Goal: Task Accomplishment & Management: Complete application form

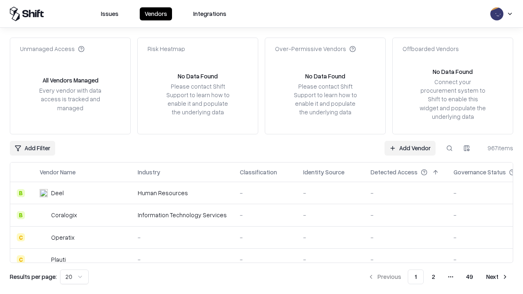
click at [410, 148] on link "Add Vendor" at bounding box center [409, 148] width 51 height 15
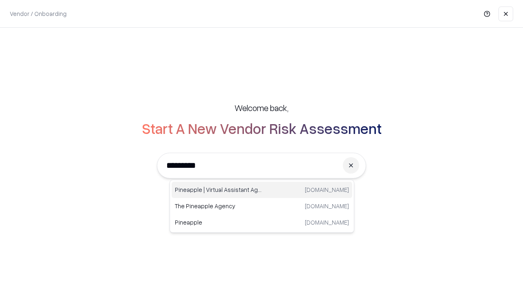
click at [262, 190] on div "Pineapple | Virtual Assistant Agency trypineapple.com" at bounding box center [262, 190] width 181 height 16
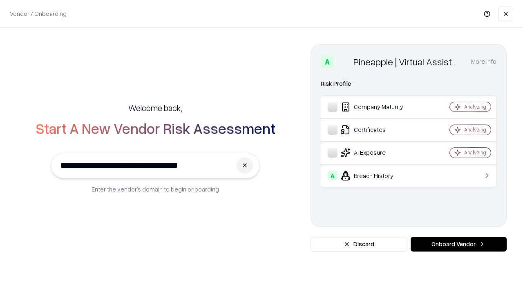
type input "**********"
click at [458, 244] on button "Onboard Vendor" at bounding box center [459, 244] width 96 height 15
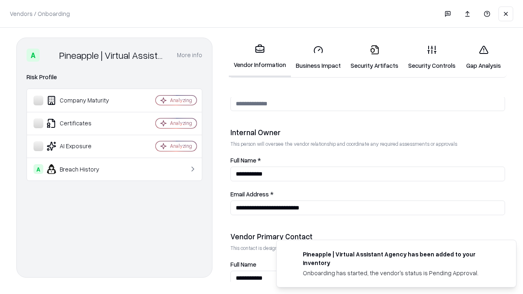
scroll to position [423, 0]
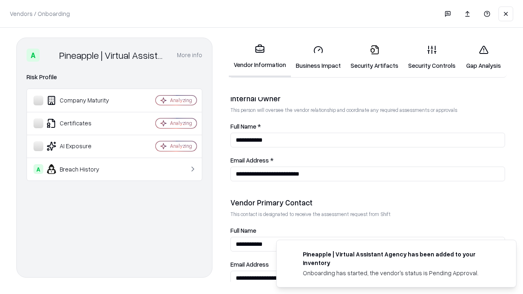
click at [318, 57] on link "Business Impact" at bounding box center [318, 57] width 55 height 38
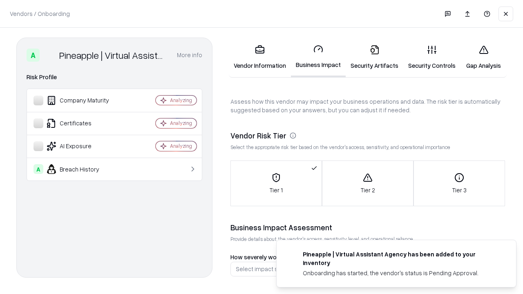
click at [374, 57] on link "Security Artifacts" at bounding box center [375, 57] width 58 height 38
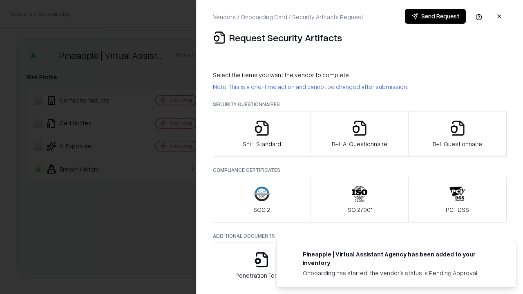
click at [261, 134] on icon "button" at bounding box center [262, 128] width 16 height 16
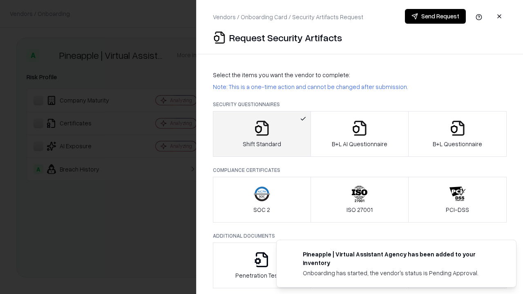
click at [435, 16] on button "Send Request" at bounding box center [435, 16] width 61 height 15
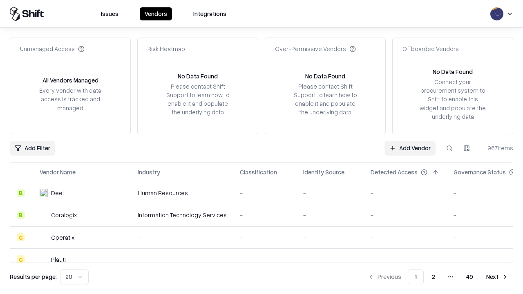
click at [449, 148] on button at bounding box center [449, 148] width 15 height 15
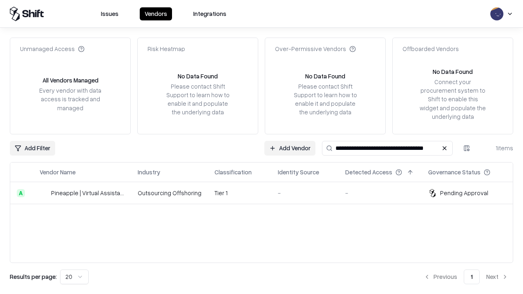
type input "**********"
click at [266, 193] on td "Tier 1" at bounding box center [239, 193] width 63 height 22
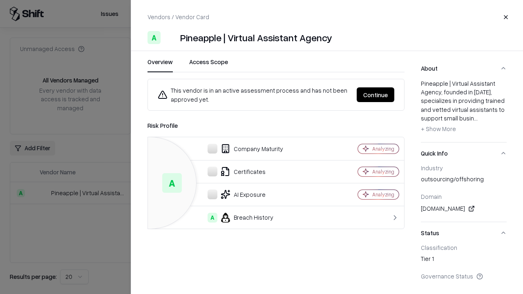
click at [375, 95] on button "Continue" at bounding box center [376, 94] width 38 height 15
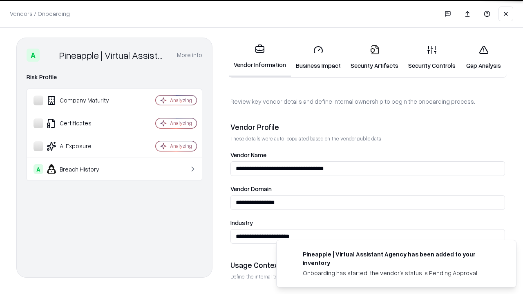
click at [374, 57] on link "Security Artifacts" at bounding box center [375, 57] width 58 height 38
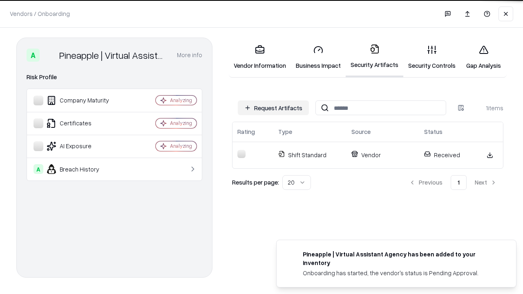
click at [432, 57] on link "Security Controls" at bounding box center [431, 57] width 57 height 38
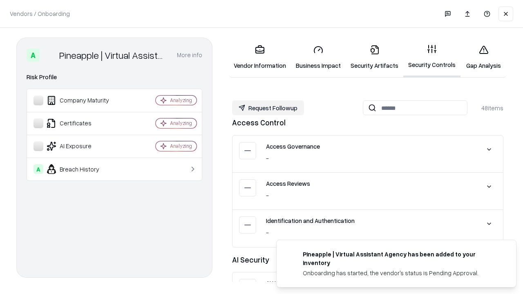
click at [268, 108] on button "Request Followup" at bounding box center [268, 107] width 72 height 15
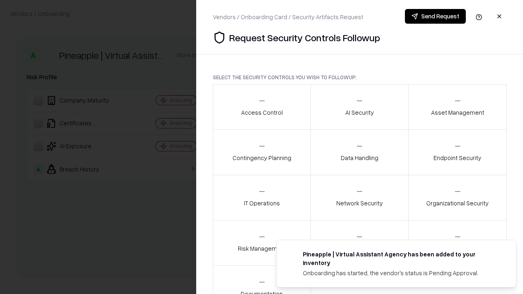
click at [261, 107] on div "Access Control" at bounding box center [262, 107] width 42 height 20
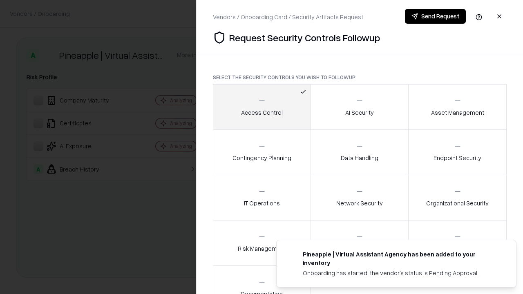
click at [435, 16] on button "Send Request" at bounding box center [435, 16] width 61 height 15
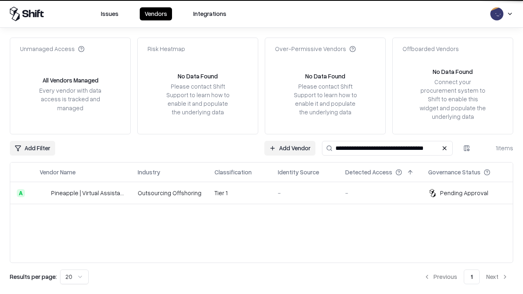
type input "**********"
click at [266, 193] on td "Tier 1" at bounding box center [239, 193] width 63 height 22
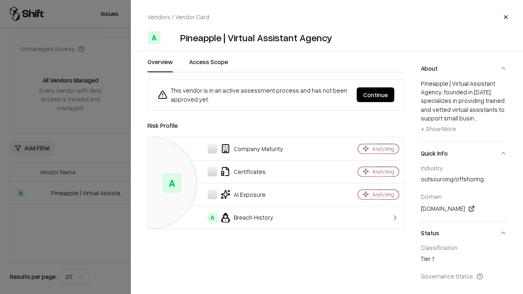
click at [375, 95] on button "Continue" at bounding box center [376, 94] width 38 height 15
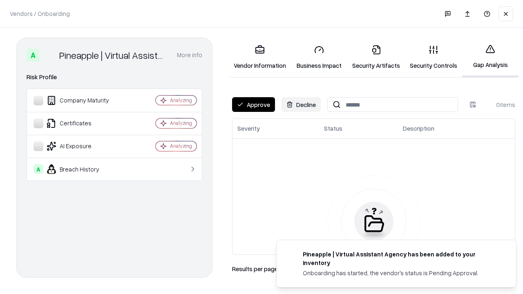
click at [253, 105] on button "Approve" at bounding box center [253, 104] width 43 height 15
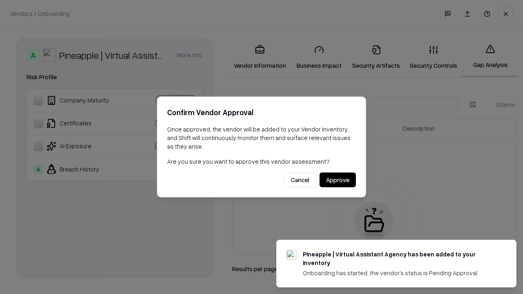
click at [337, 180] on button "Approve" at bounding box center [337, 180] width 36 height 15
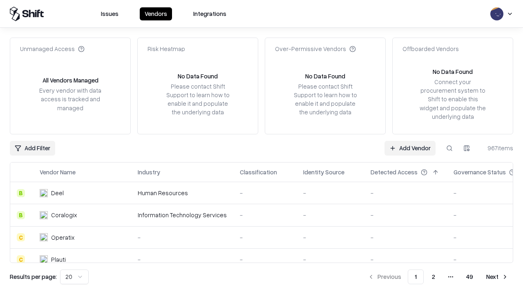
type input "**********"
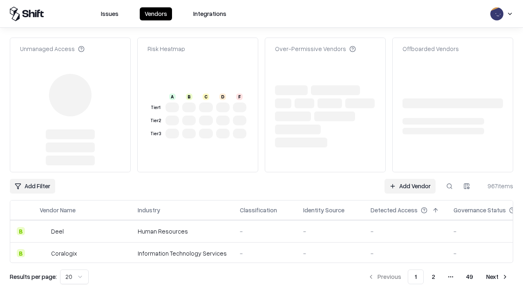
click at [410, 186] on link "Add Vendor" at bounding box center [409, 186] width 51 height 15
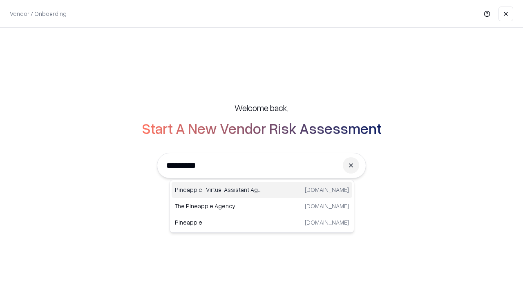
click at [262, 190] on div "Pineapple | Virtual Assistant Agency trypineapple.com" at bounding box center [262, 190] width 181 height 16
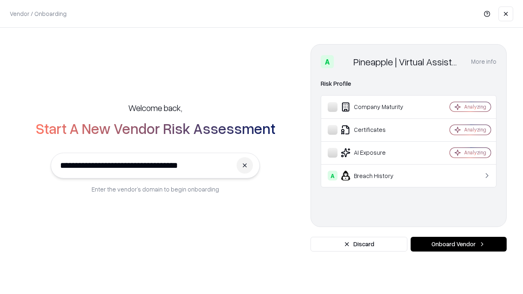
type input "**********"
click at [458, 244] on button "Onboard Vendor" at bounding box center [459, 244] width 96 height 15
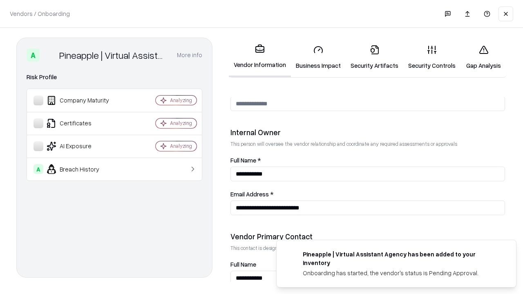
scroll to position [423, 0]
